Goal: Find specific page/section: Find specific page/section

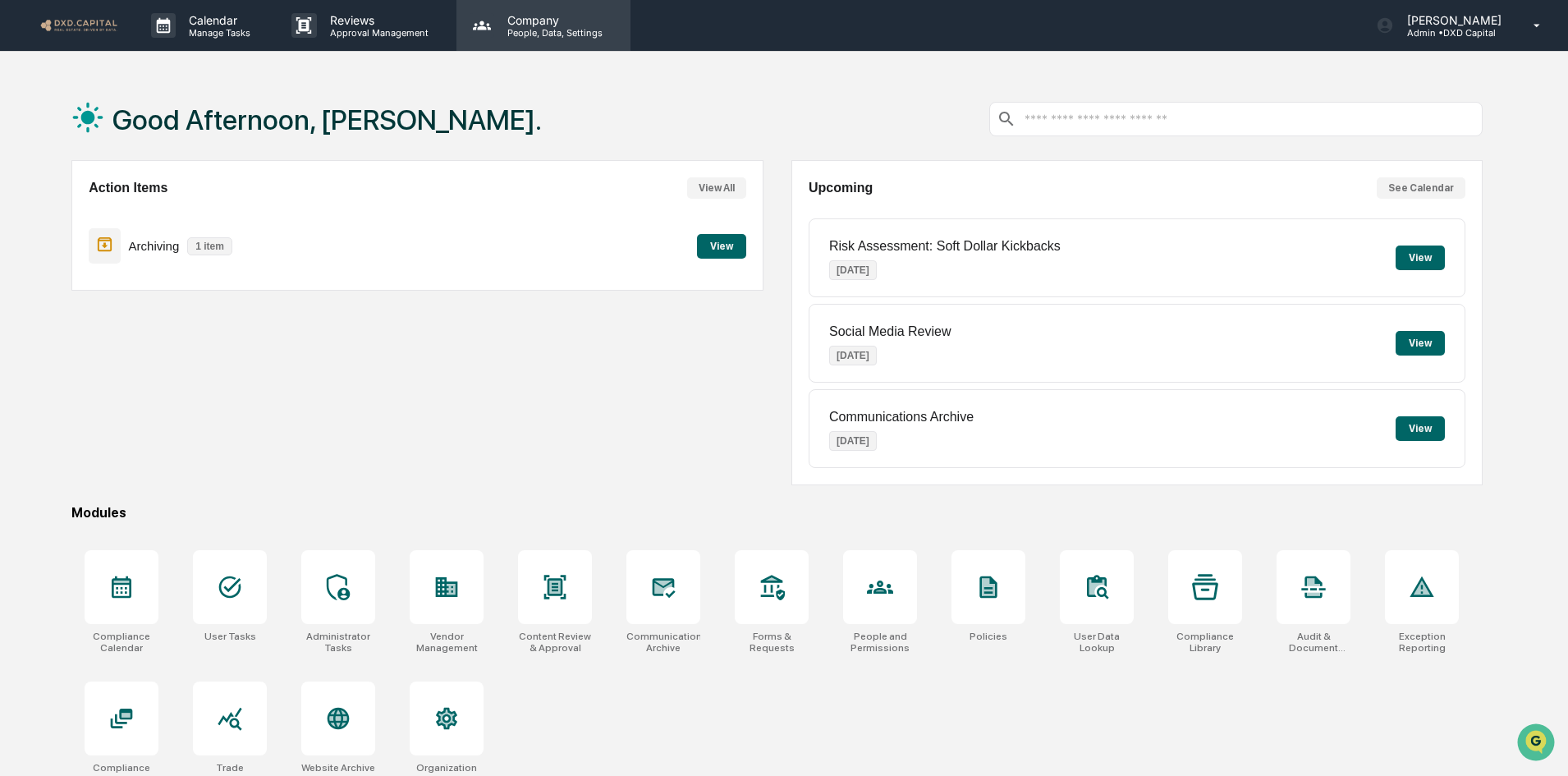
click at [539, 24] on p "Company" at bounding box center [552, 20] width 117 height 14
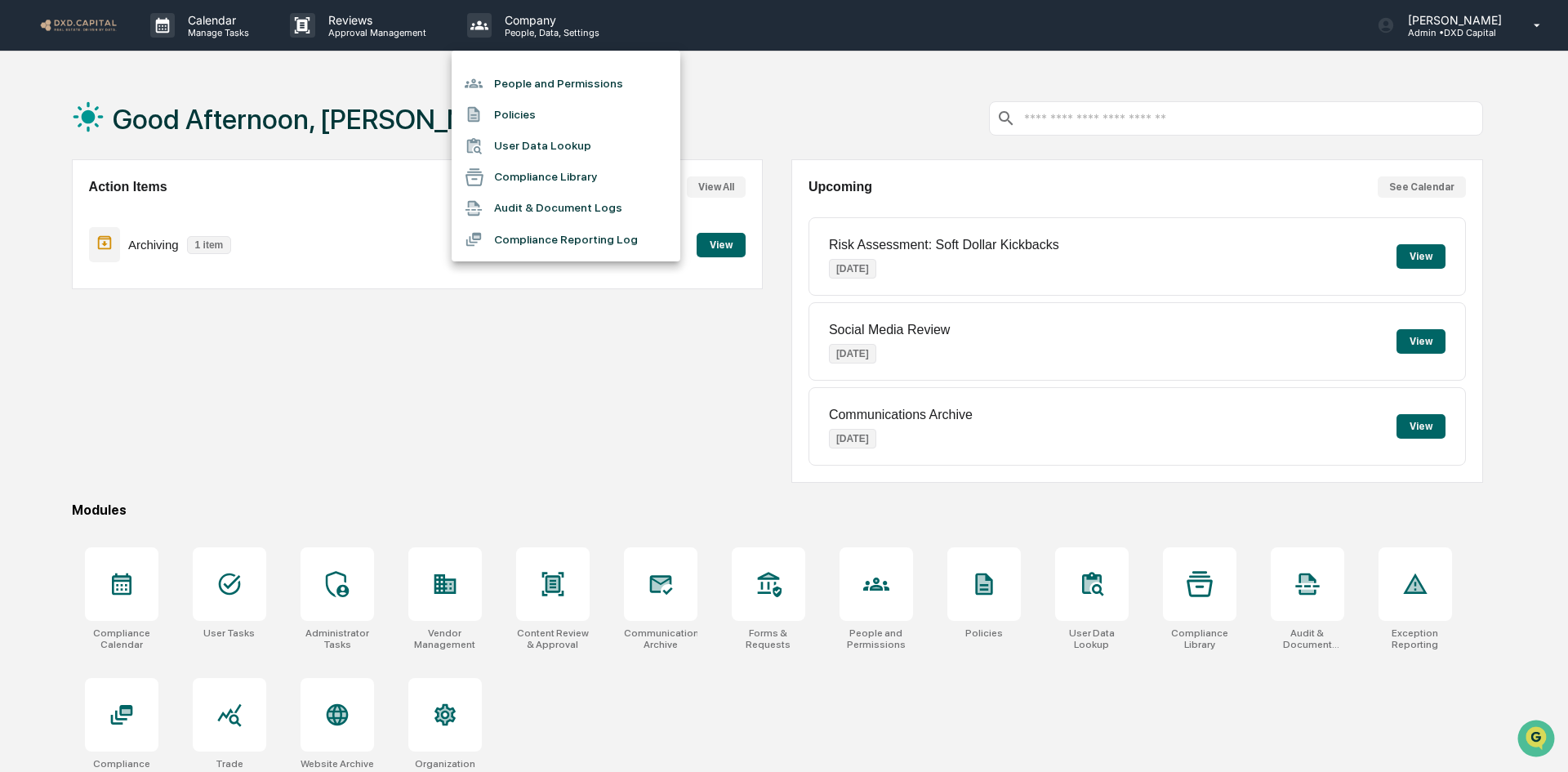
click at [658, 585] on div at bounding box center [784, 386] width 1568 height 772
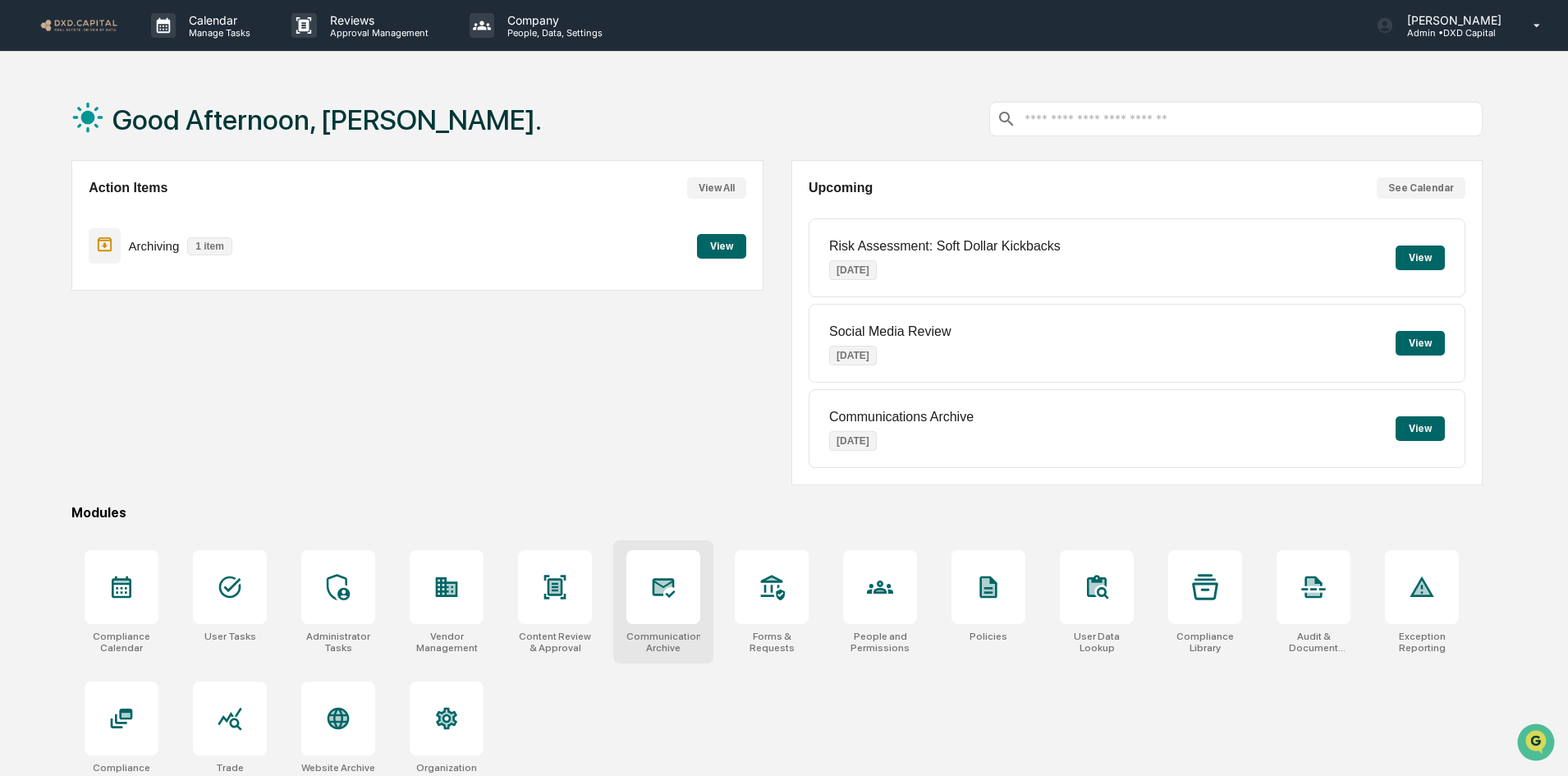
click at [662, 585] on icon at bounding box center [663, 587] width 23 height 19
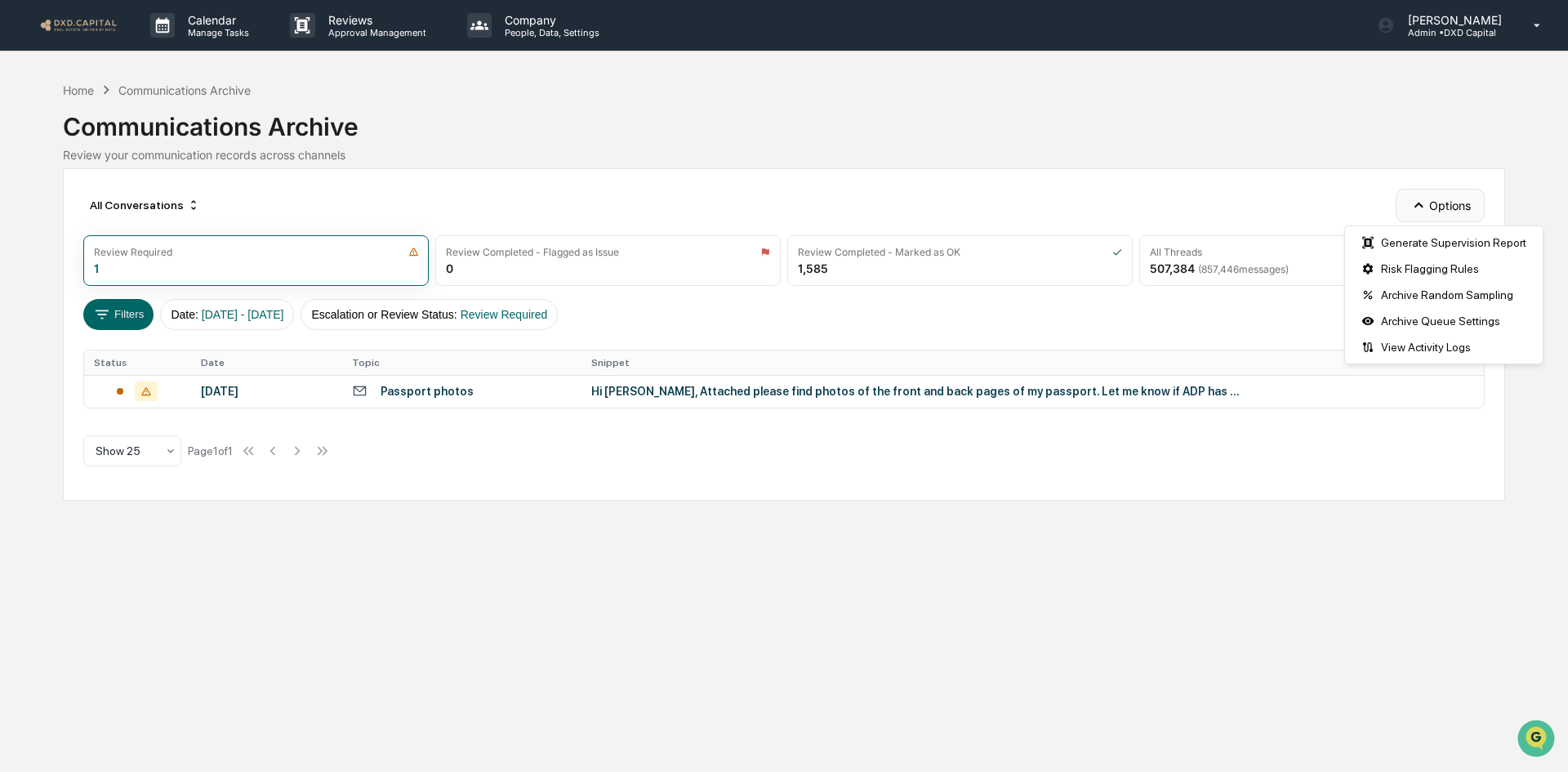
click at [1412, 217] on button "Options" at bounding box center [1440, 204] width 89 height 33
click at [1208, 182] on div "All Conversations Options Review Required 1 Review Completed - Flagged as Issue…" at bounding box center [784, 334] width 1442 height 332
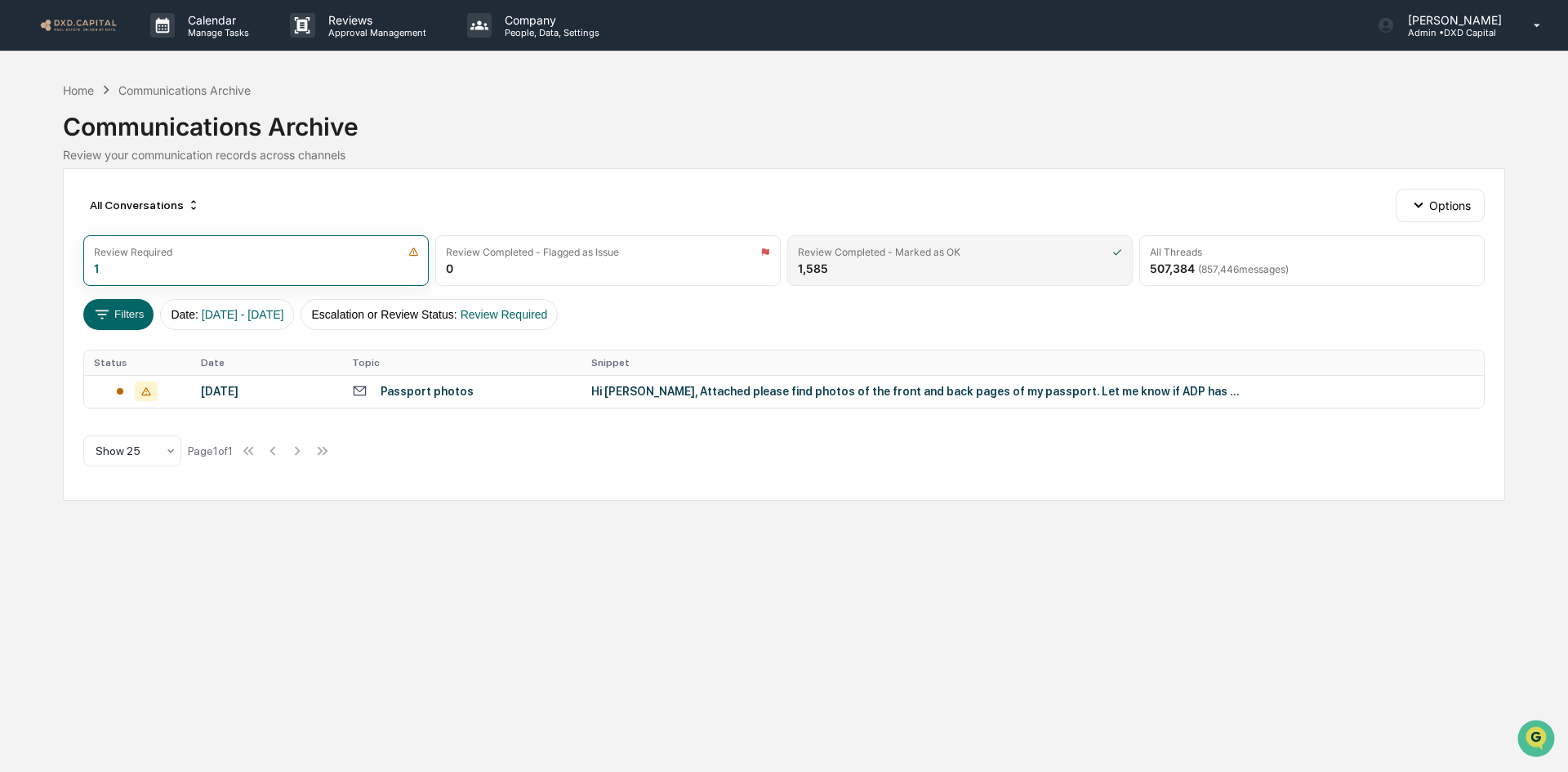
click at [875, 258] on div "Review Completed - Marked as OK 1,585" at bounding box center [959, 260] width 346 height 50
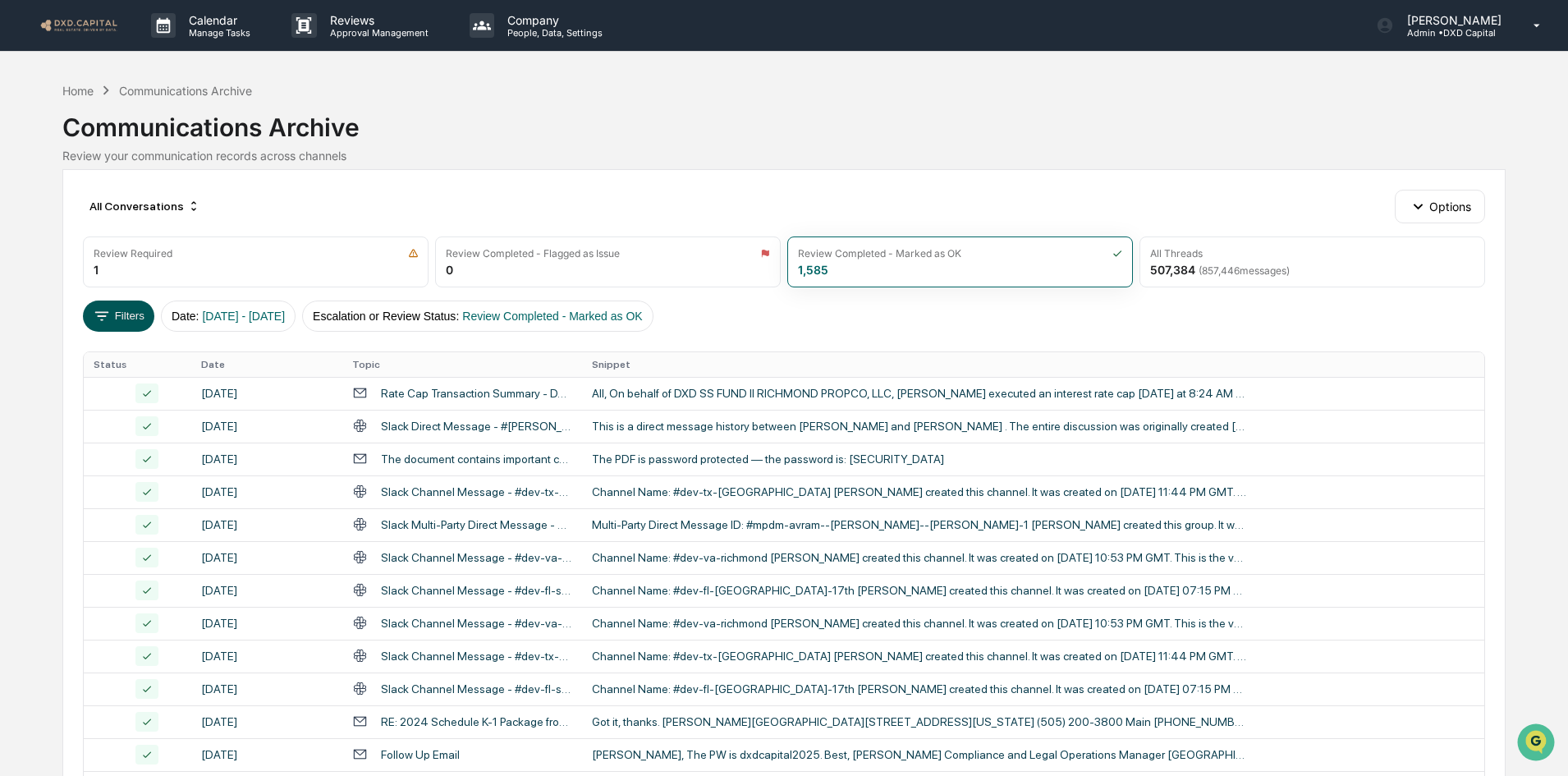
click at [111, 307] on icon at bounding box center [101, 316] width 18 height 18
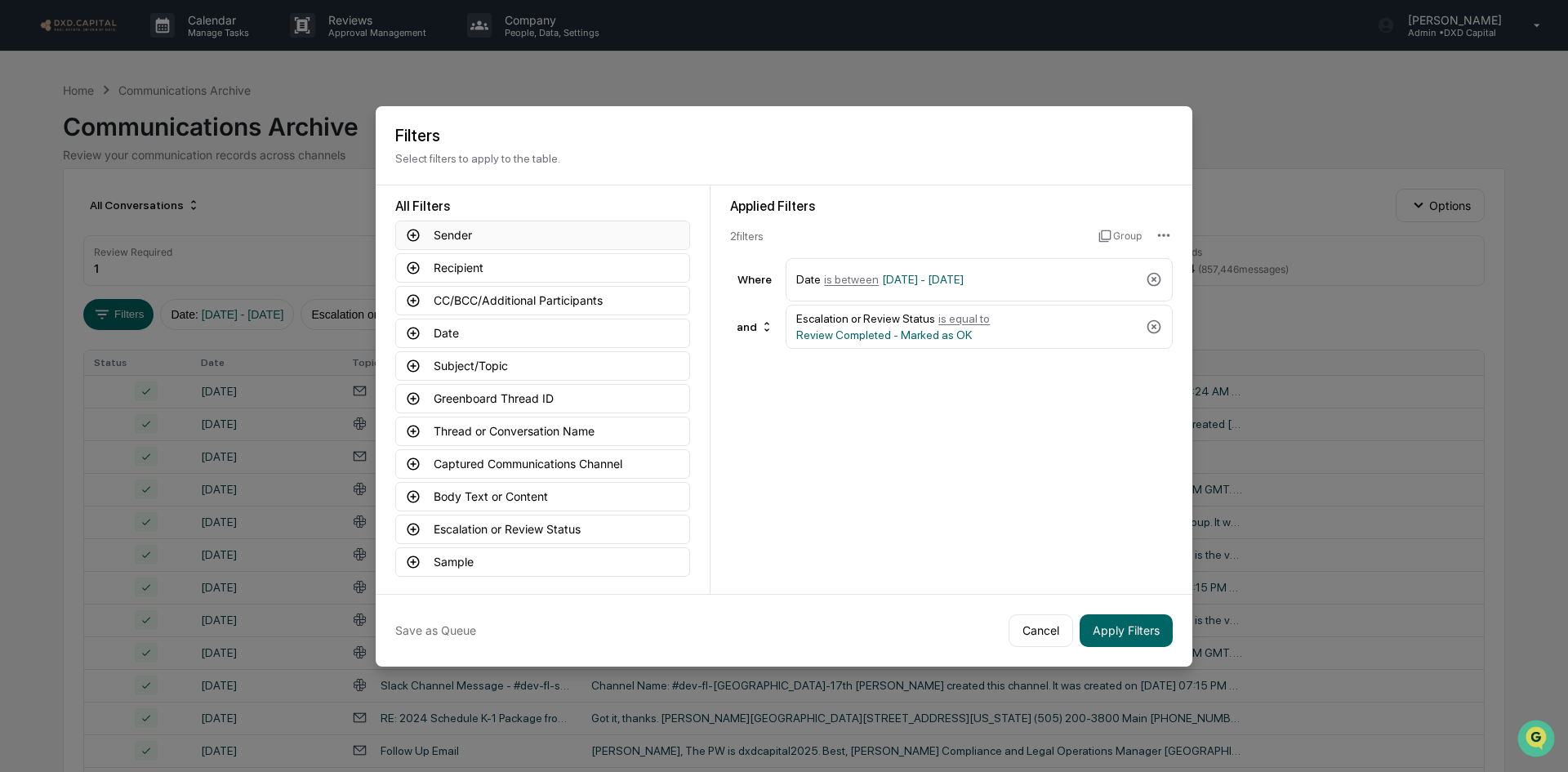
click at [408, 234] on icon at bounding box center [414, 234] width 13 height 13
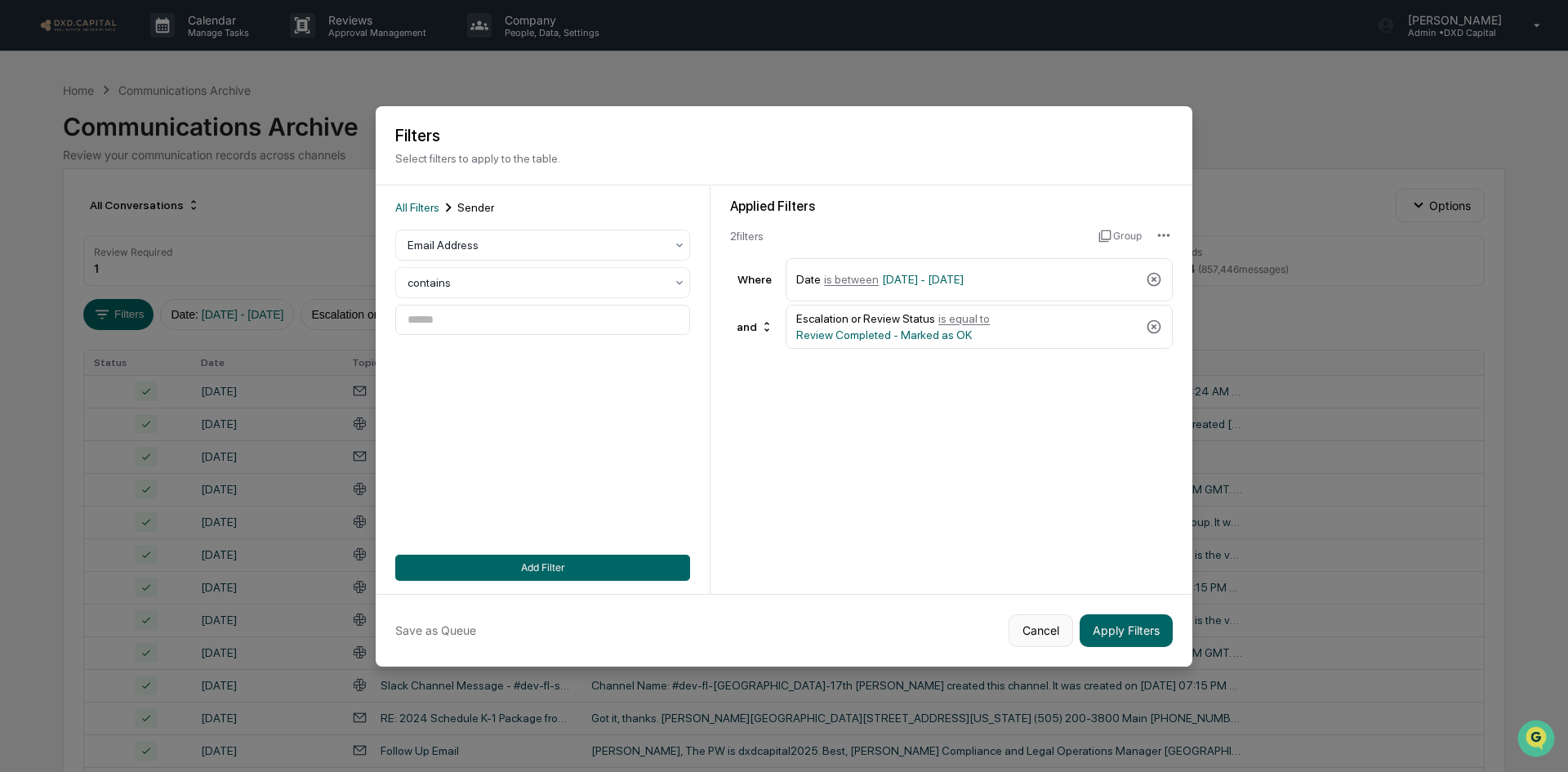
click at [1020, 629] on button "Cancel" at bounding box center [1041, 630] width 64 height 33
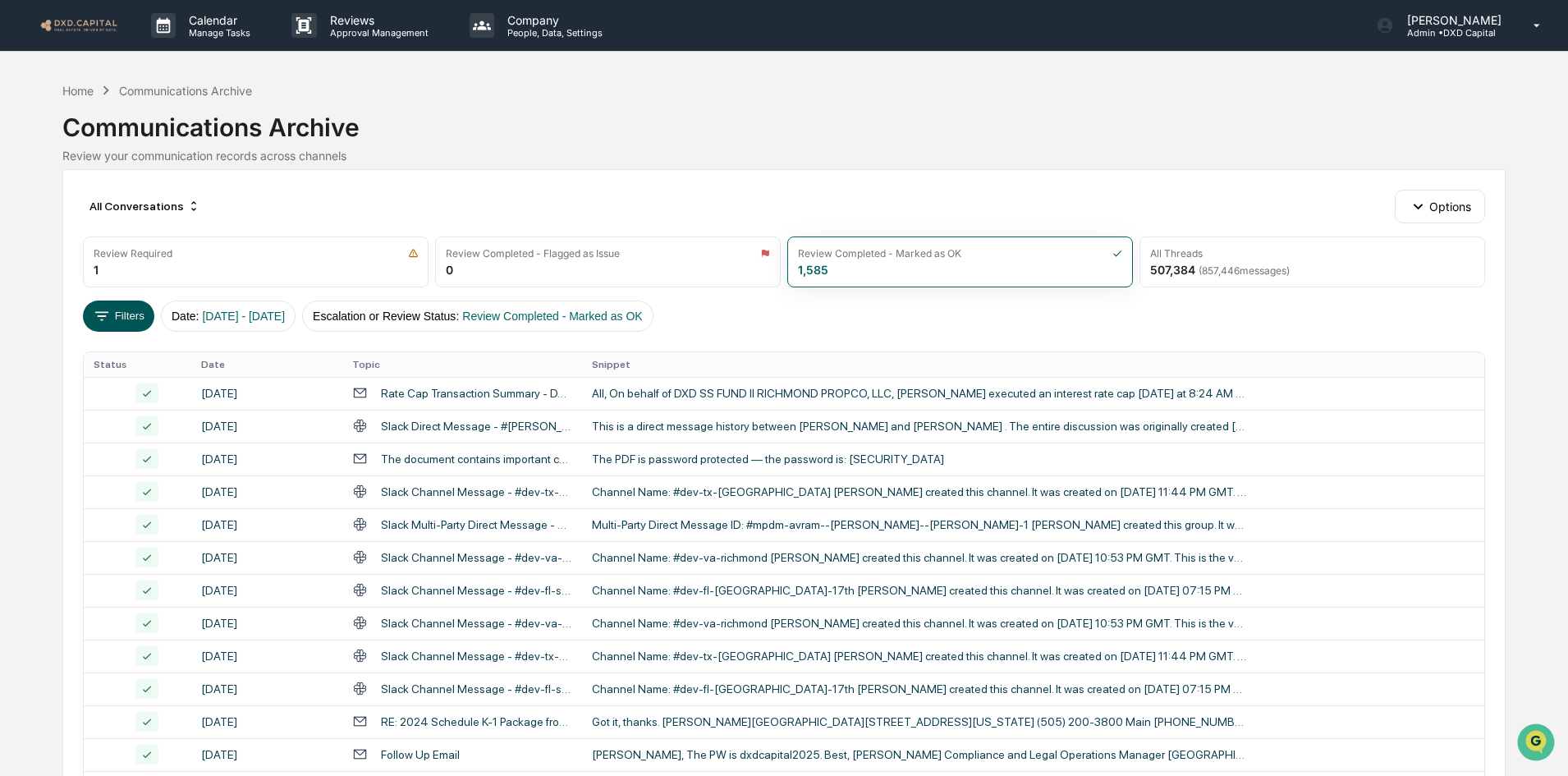
click at [111, 311] on icon at bounding box center [101, 316] width 18 height 18
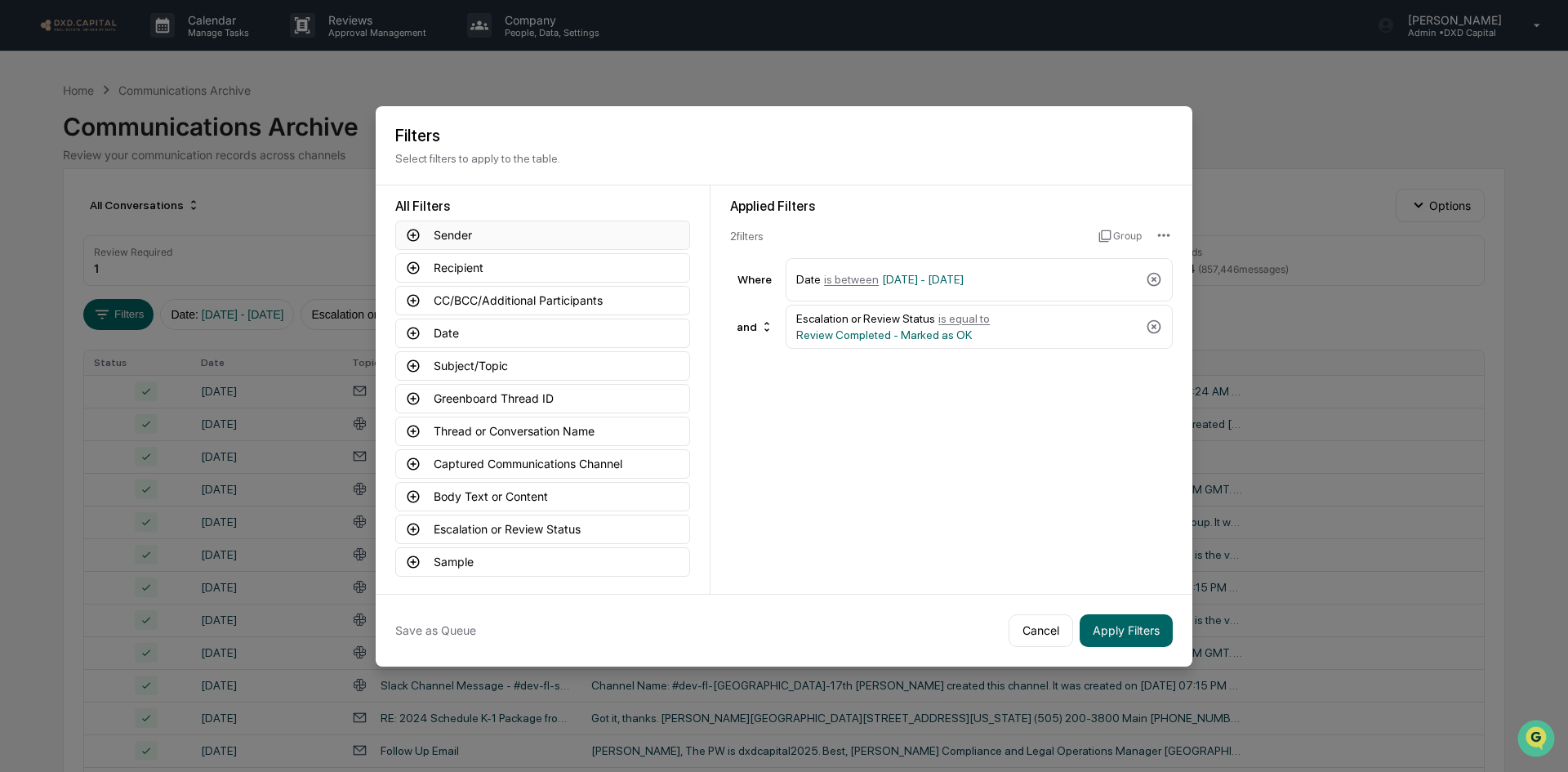
click at [414, 232] on icon at bounding box center [414, 235] width 15 height 15
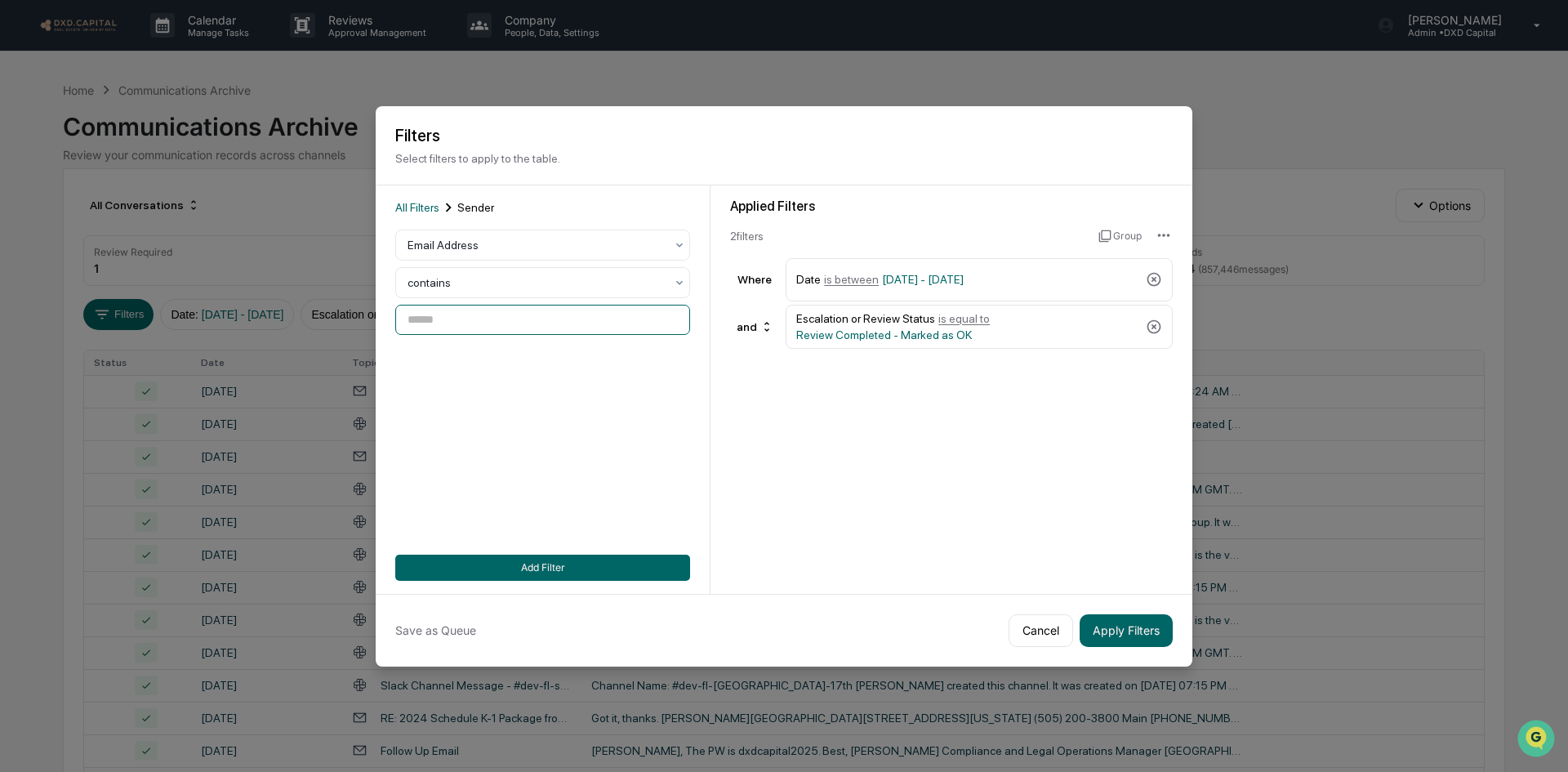
click at [450, 320] on input at bounding box center [542, 320] width 295 height 30
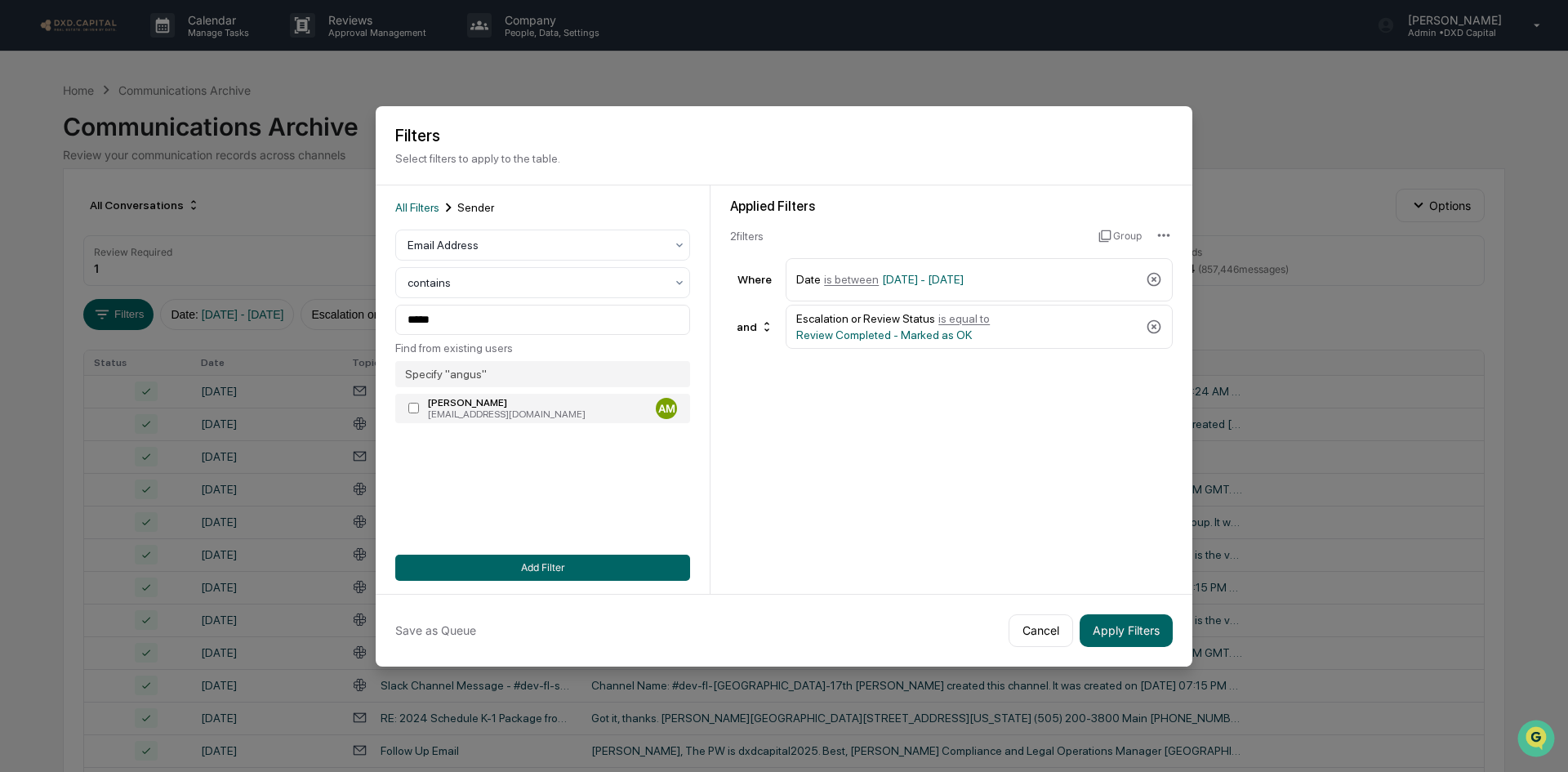
type input "**********"
click at [517, 565] on button "Add Filter" at bounding box center [542, 567] width 295 height 26
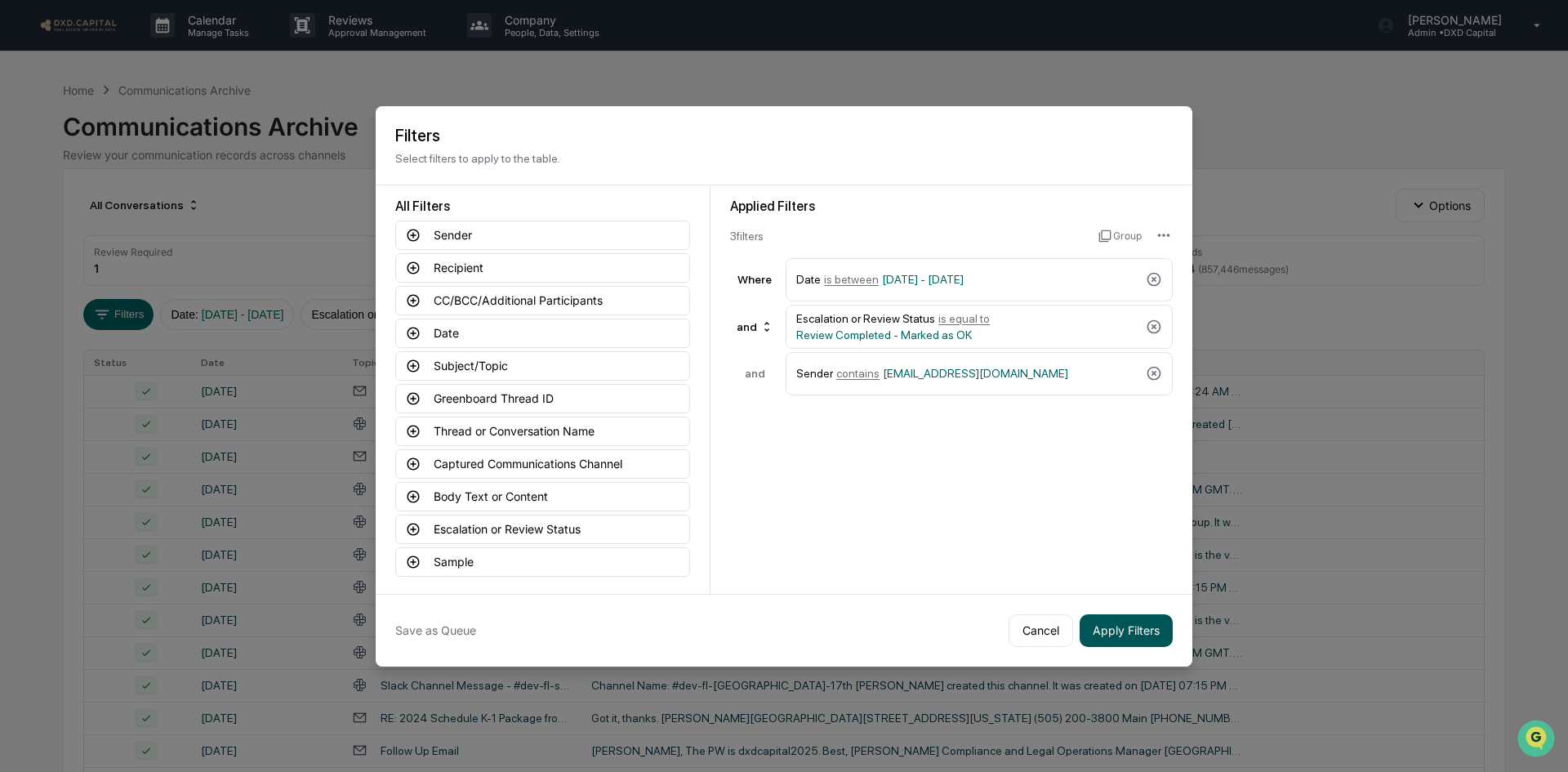
click at [1134, 635] on button "Apply Filters" at bounding box center [1126, 630] width 93 height 33
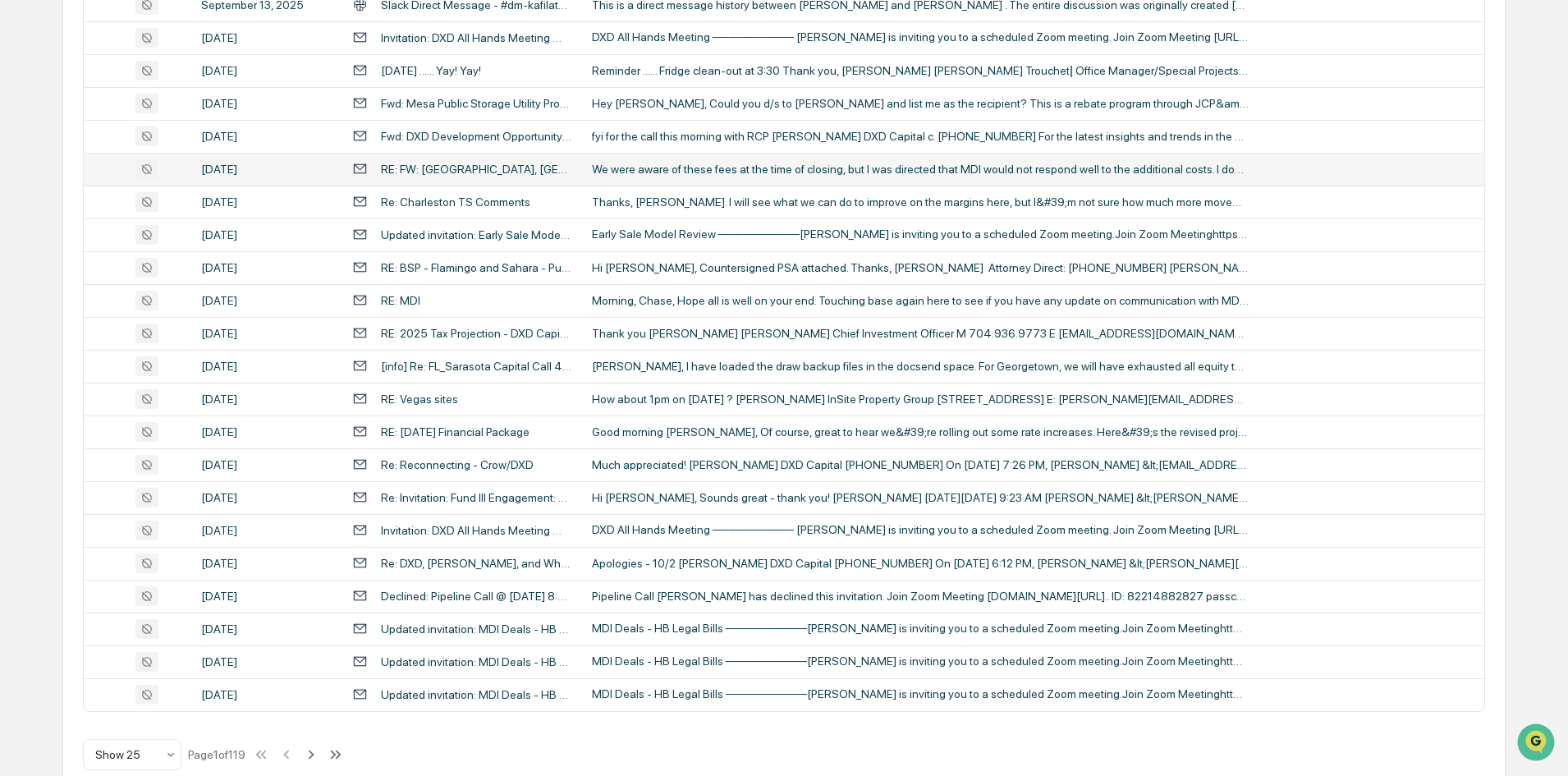
scroll to position [516, 0]
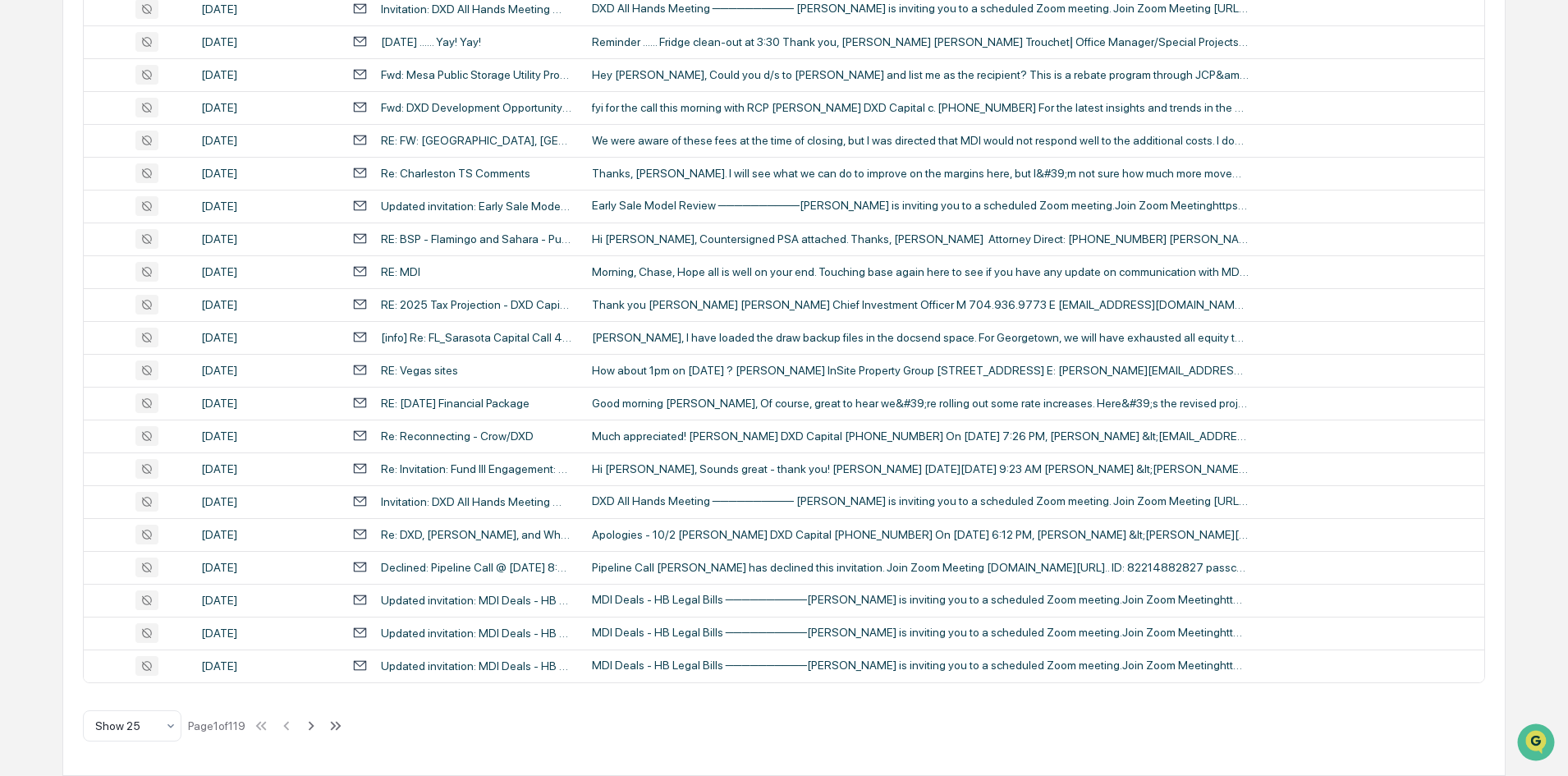
click at [316, 724] on icon at bounding box center [311, 726] width 18 height 18
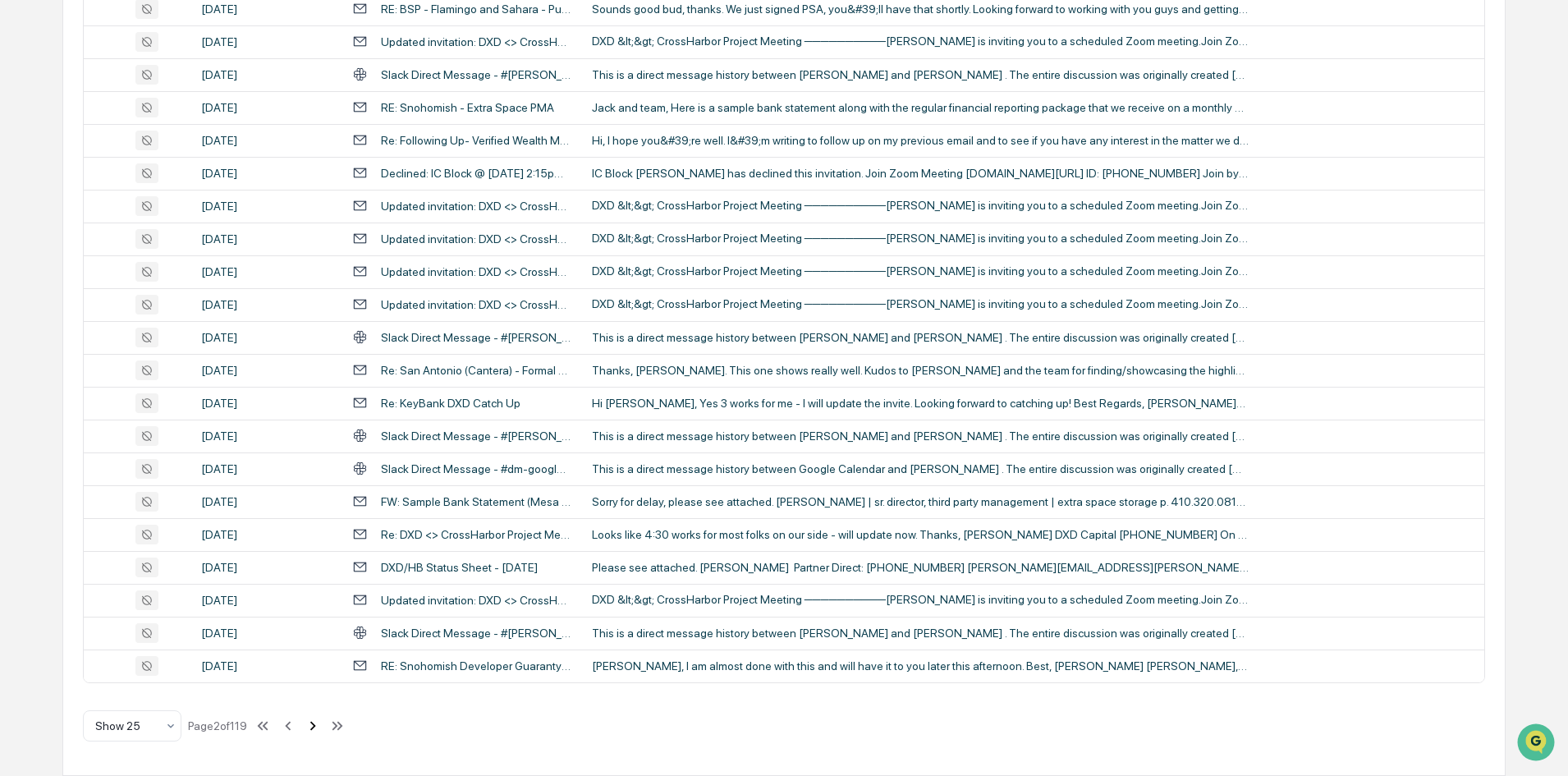
click at [316, 722] on icon at bounding box center [312, 726] width 18 height 18
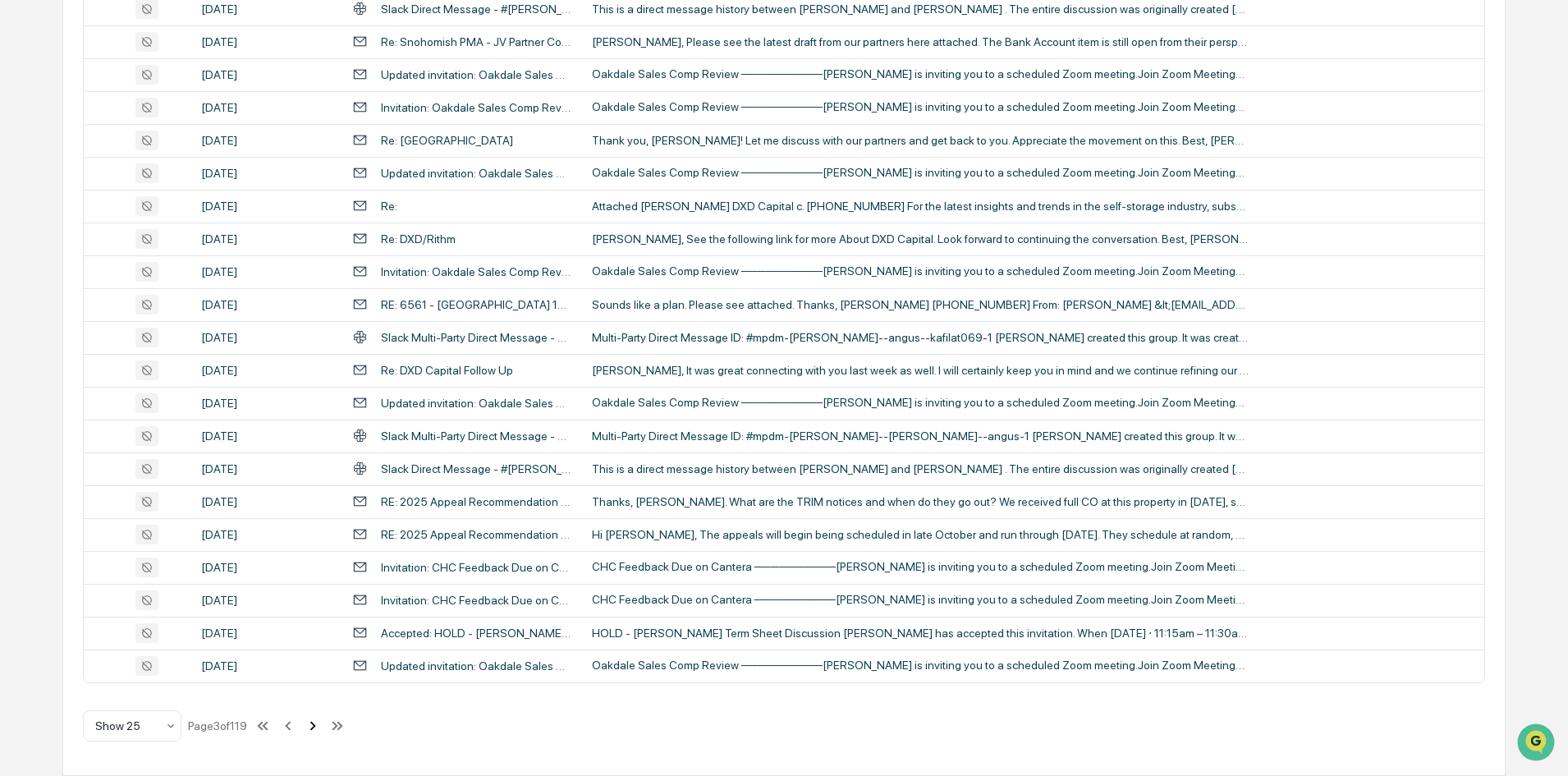
click at [316, 724] on icon at bounding box center [312, 726] width 18 height 18
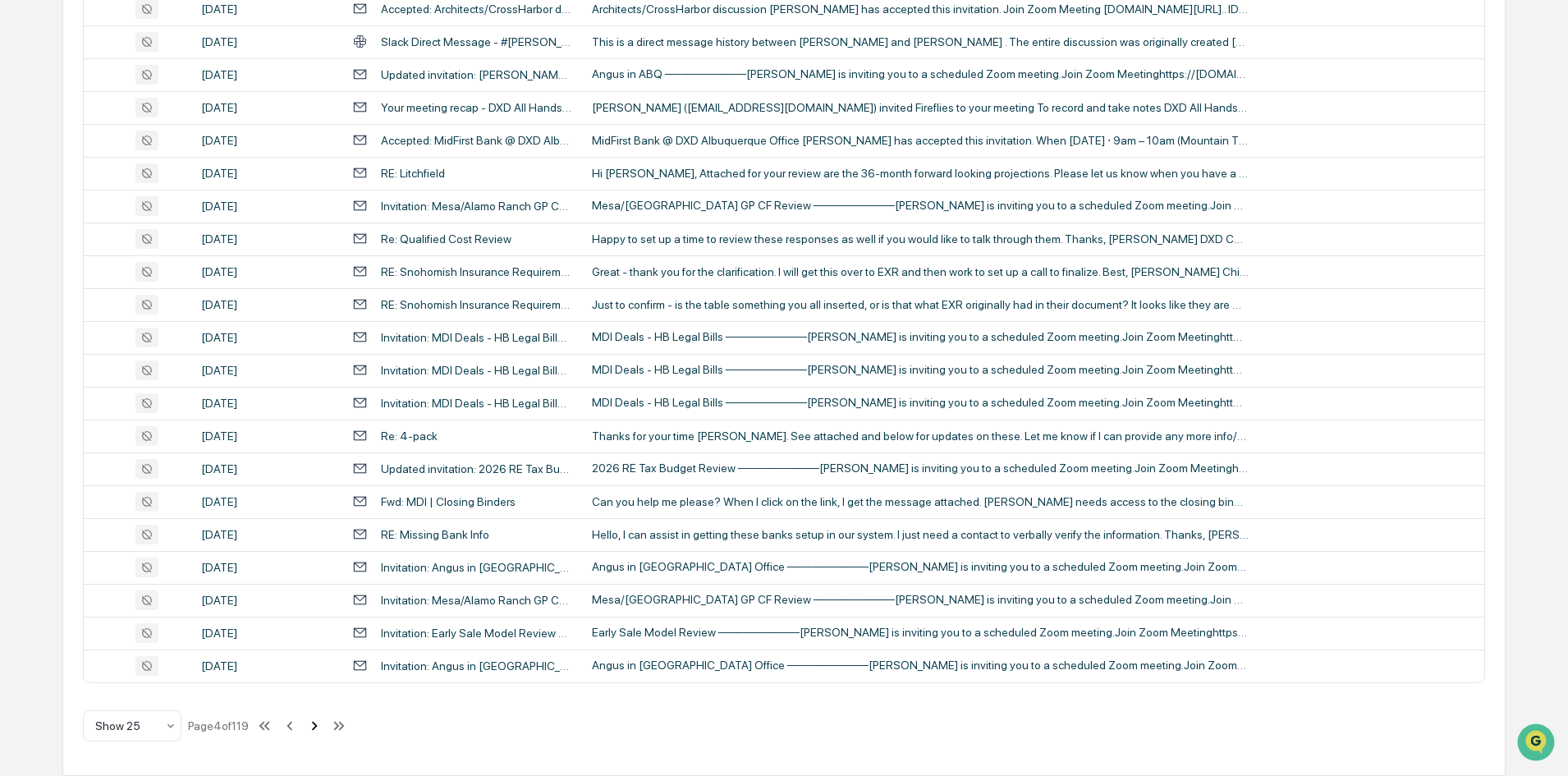
click at [317, 727] on icon at bounding box center [314, 726] width 18 height 18
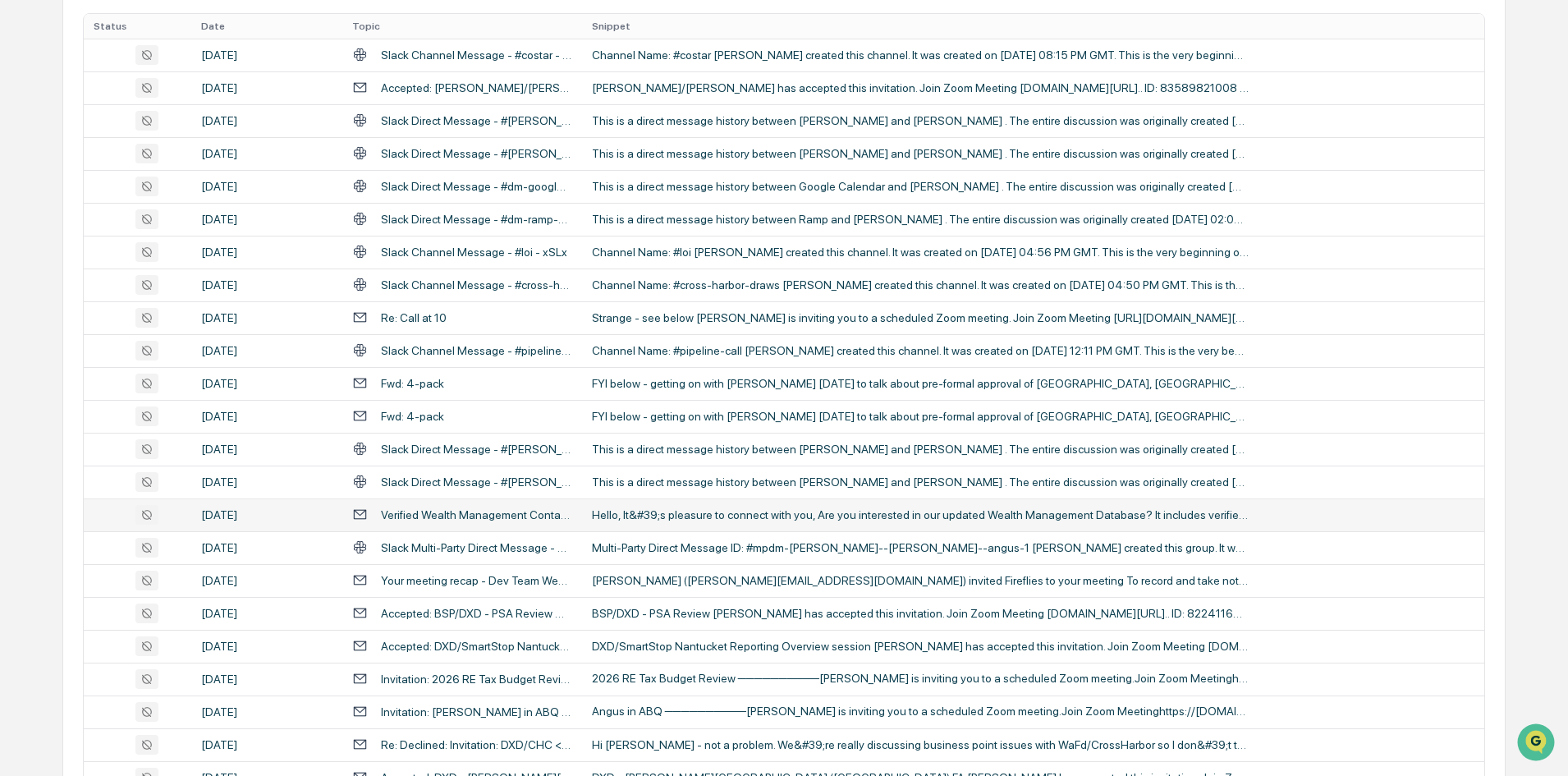
scroll to position [0, 0]
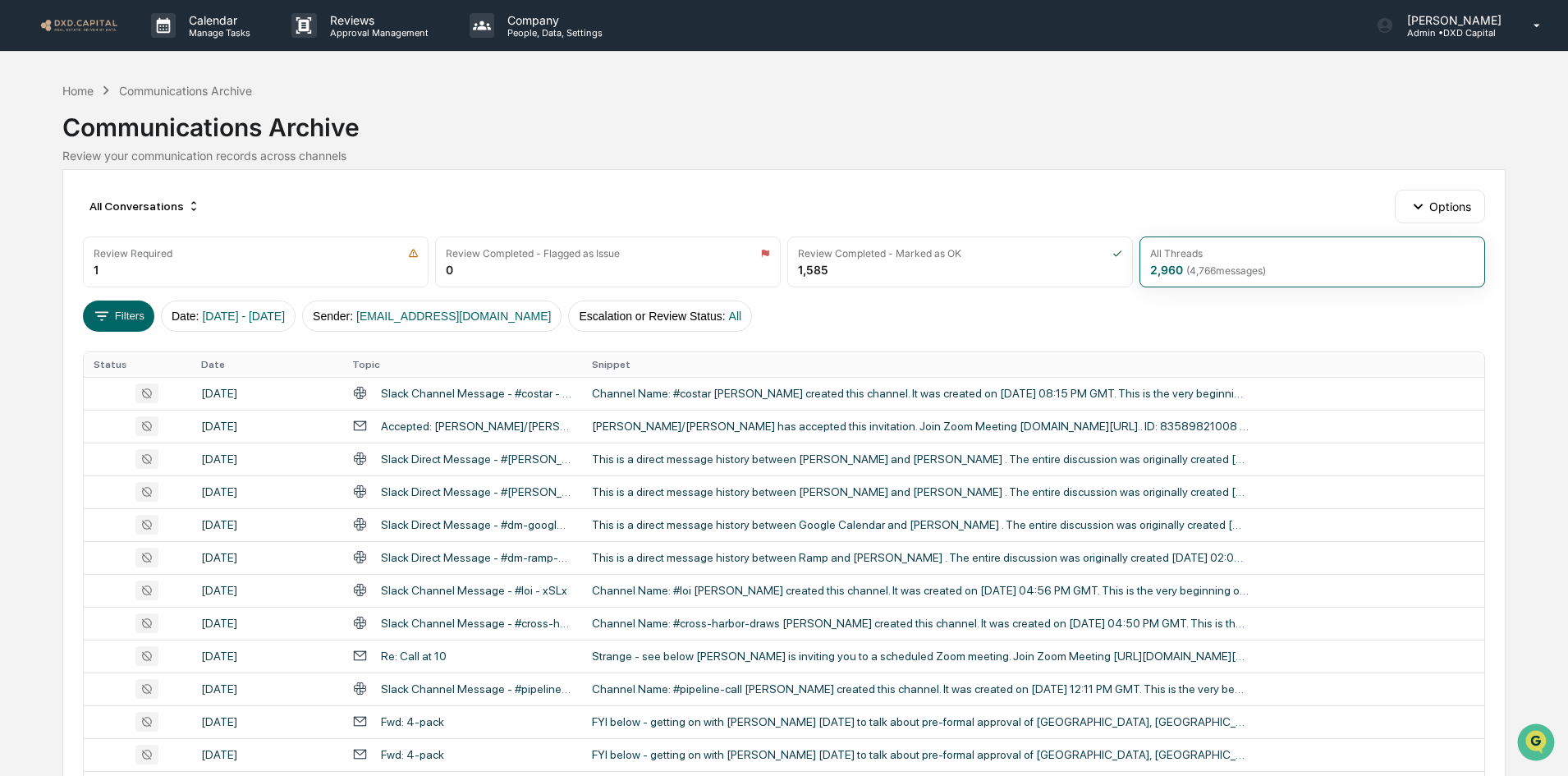
click at [85, 14] on link at bounding box center [88, 25] width 98 height 50
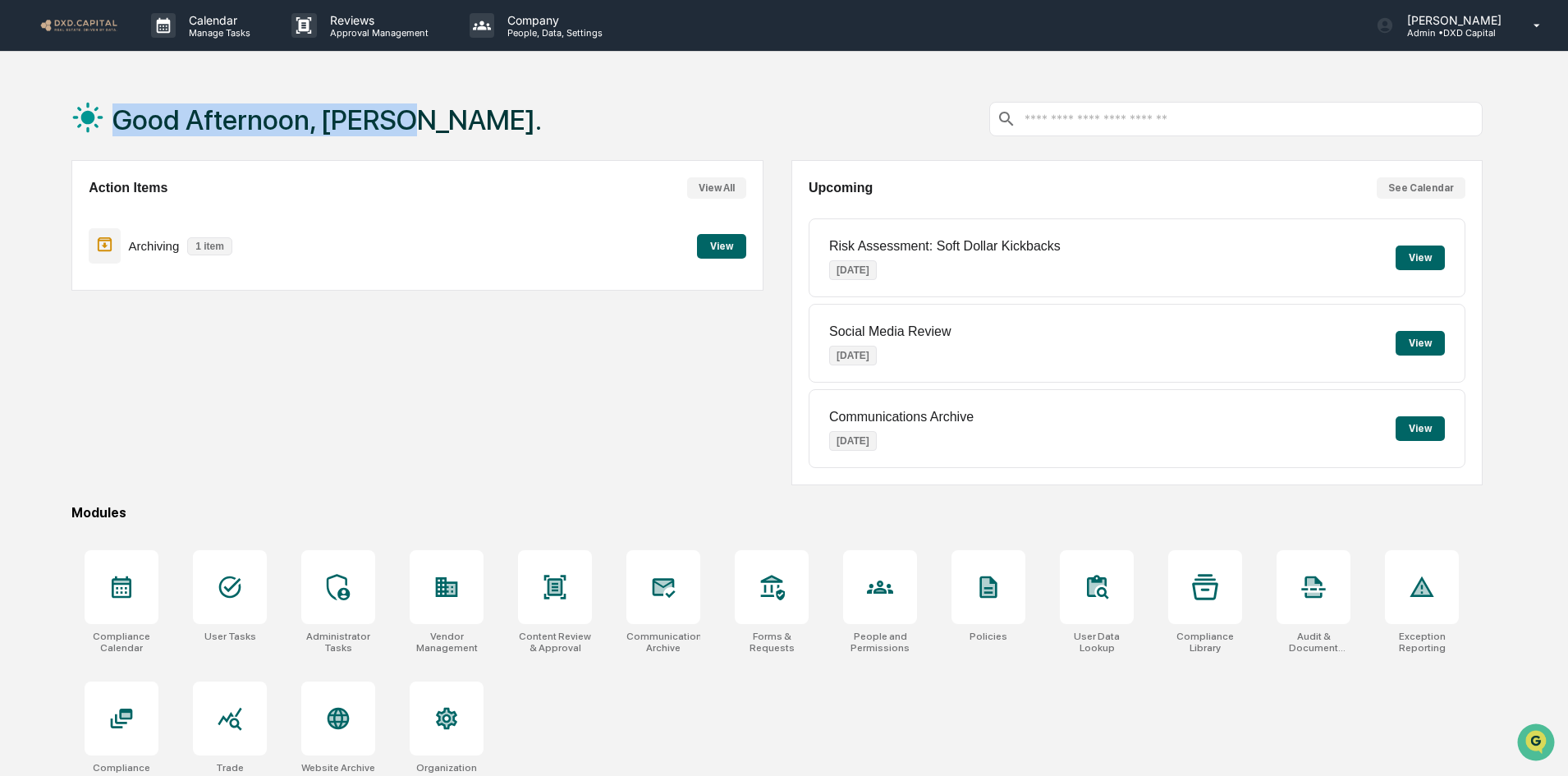
drag, startPoint x: 394, startPoint y: 116, endPoint x: 49, endPoint y: 102, distance: 345.3
click at [49, 102] on div "Good Afternoon, [PERSON_NAME]. Action Items View All Archiving 1 item View Upco…" at bounding box center [777, 466] width 1460 height 776
click at [50, 104] on div "Good Afternoon, [PERSON_NAME]. Action Items View All Archiving 1 item View Upco…" at bounding box center [777, 466] width 1460 height 776
